Goal: Task Accomplishment & Management: Complete application form

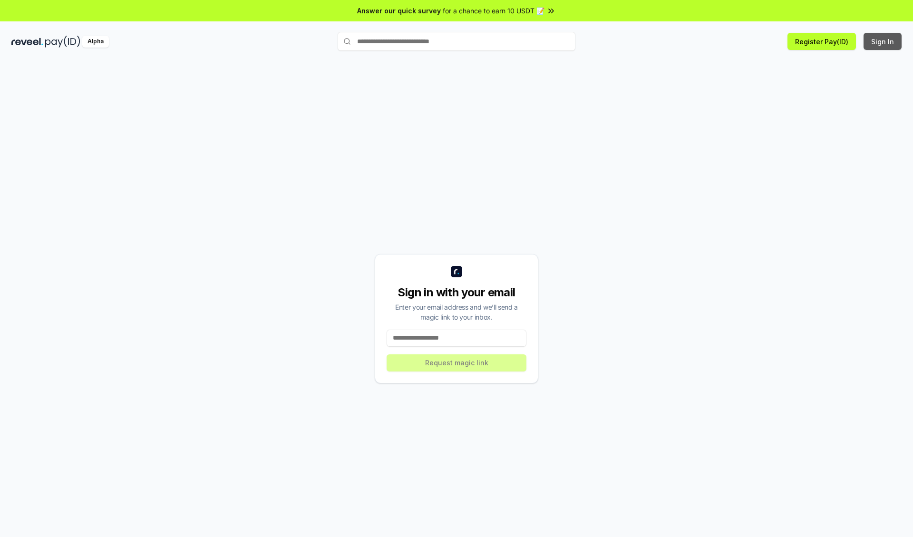
click at [883, 41] on button "Sign In" at bounding box center [882, 41] width 38 height 17
type input "**********"
click at [456, 362] on button "Request magic link" at bounding box center [456, 362] width 140 height 17
